Goal: Information Seeking & Learning: Learn about a topic

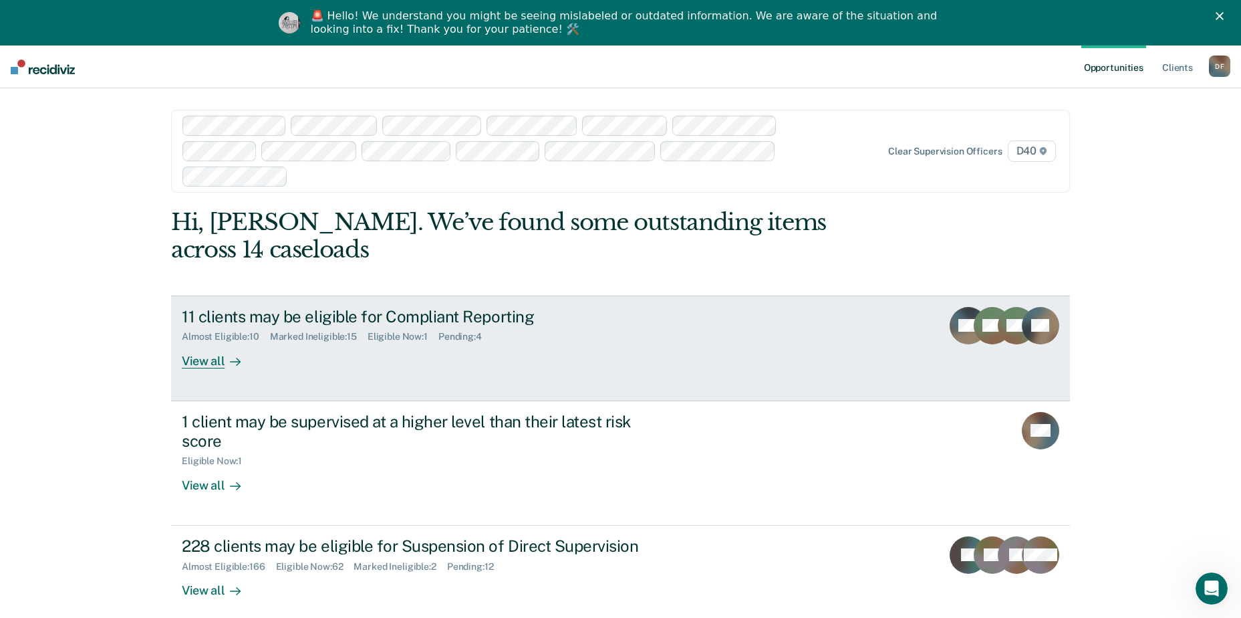
click at [275, 307] on div "11 clients may be eligible for Compliant Reporting" at bounding box center [416, 316] width 469 height 19
